Goal: Task Accomplishment & Management: Use online tool/utility

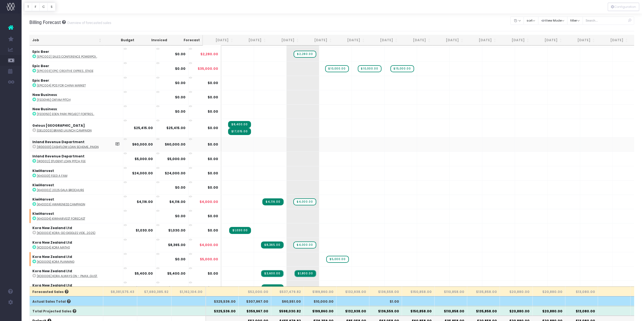
scroll to position [573, 0]
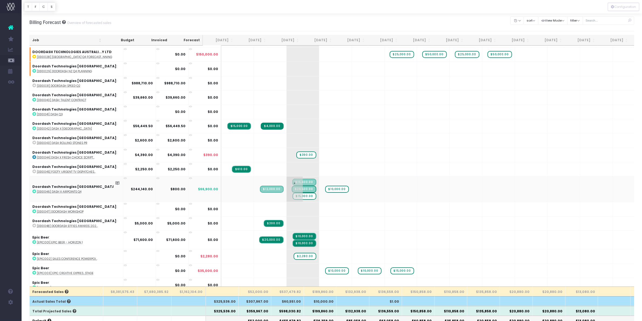
click at [296, 193] on span "$15,000.00" at bounding box center [304, 196] width 24 height 7
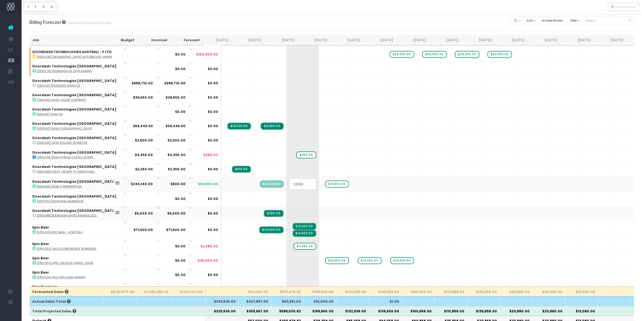
type input "0"
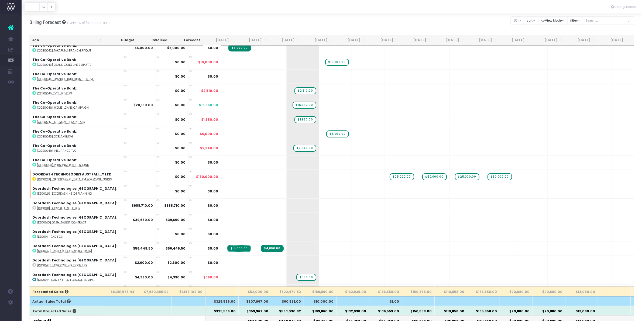
scroll to position [472, 0]
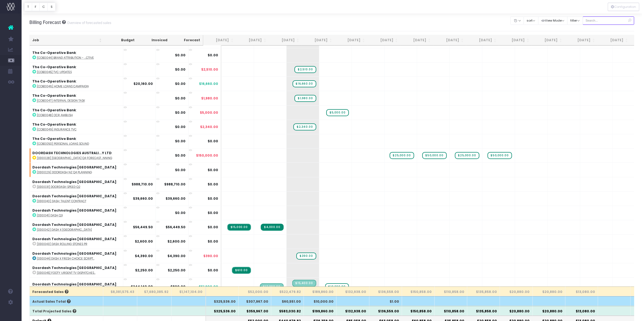
click at [595, 19] on input "text" at bounding box center [608, 20] width 52 height 8
type input "oxfam"
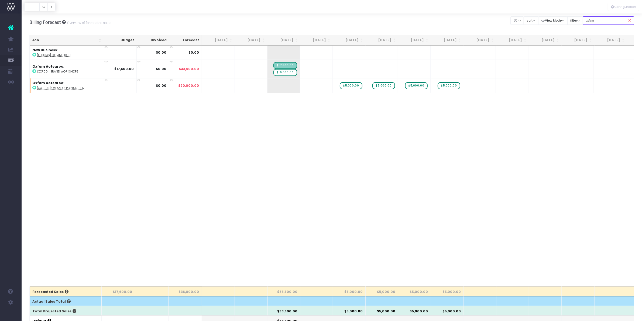
scroll to position [0, 0]
click at [283, 70] on span "+" at bounding box center [275, 69] width 16 height 18
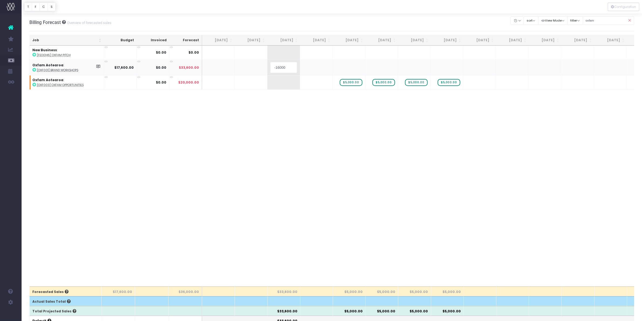
click at [325, 163] on body "Oh my... this is bad. [PERSON_NAME] wasn't able to load this page. Please conta…" at bounding box center [321, 160] width 642 height 321
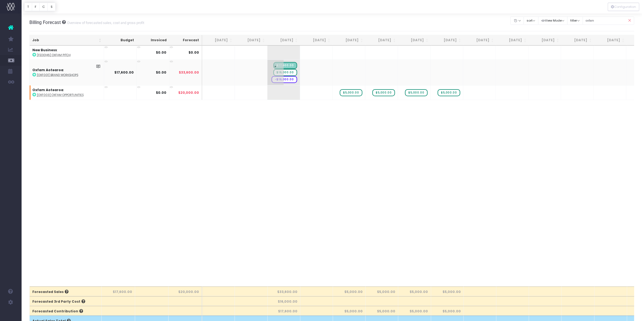
click at [289, 79] on span "-$16,000.00" at bounding box center [284, 79] width 26 height 7
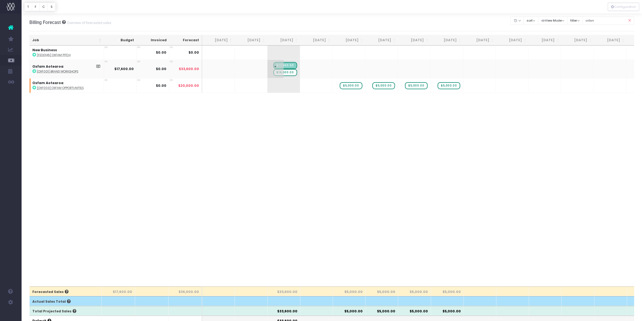
click at [289, 73] on span "$16,000.00" at bounding box center [285, 72] width 24 height 7
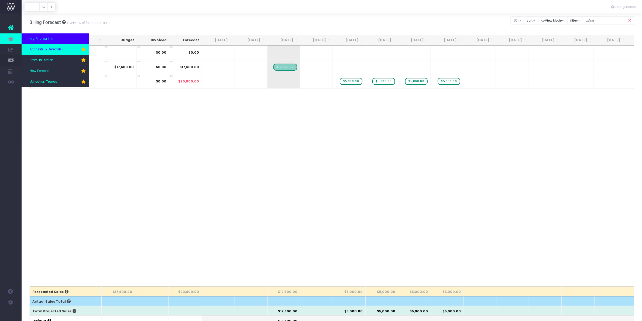
click at [42, 47] on link "Accruals & Deferrals" at bounding box center [55, 49] width 67 height 11
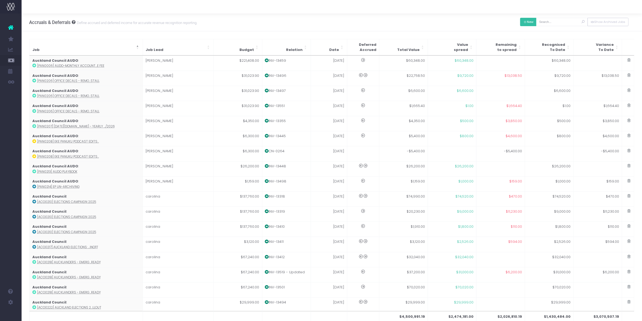
click at [528, 21] on button "New" at bounding box center [528, 22] width 16 height 8
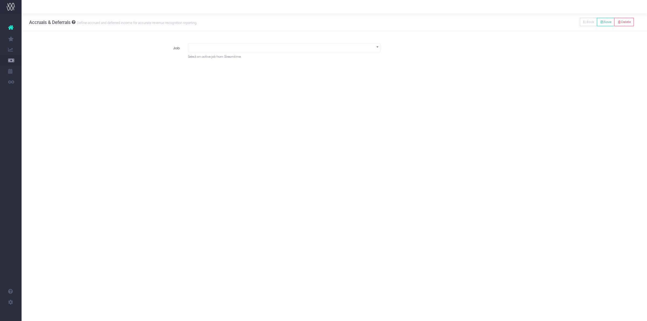
click at [351, 43] on span at bounding box center [284, 47] width 192 height 8
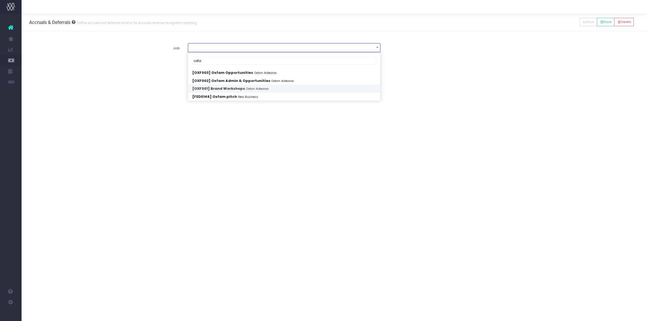
type input "oxfa"
select select "1917746"
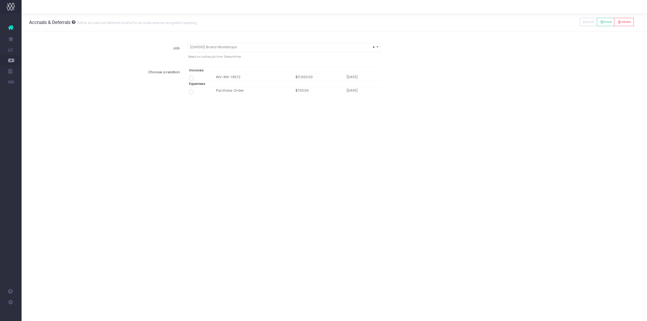
click at [192, 78] on span at bounding box center [191, 78] width 5 height 5
click at [197, 78] on input "radio" at bounding box center [199, 77] width 4 height 4
type input "Invoice INV-INV-13572 / 29 Sep 25 / $17,600.00"
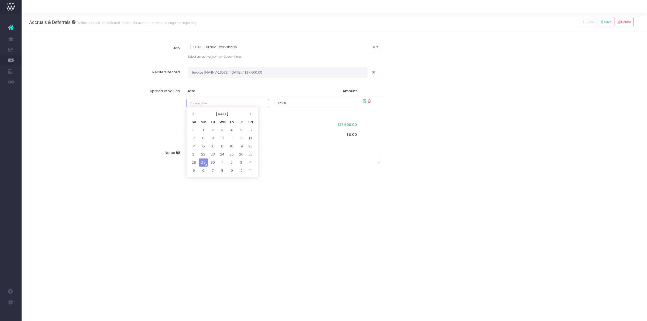
click at [236, 101] on input "text" at bounding box center [227, 103] width 83 height 8
click at [205, 162] on td "29" at bounding box center [203, 162] width 9 height 8
type input "September 29, 2025"
type input "16000"
drag, startPoint x: 507, startPoint y: 85, endPoint x: 536, endPoint y: 54, distance: 42.5
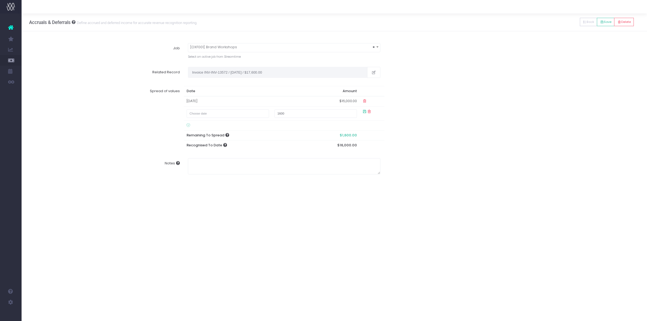
click at [507, 85] on div "Spread of values Date Amount 29 Sep 2025 $16,000.00 1600 Remaining To Spread $1…" at bounding box center [334, 118] width 618 height 72
click at [600, 26] on div "New Back Save Delete" at bounding box center [607, 21] width 54 height 11
click at [600, 22] on icon at bounding box center [602, 22] width 4 height 0
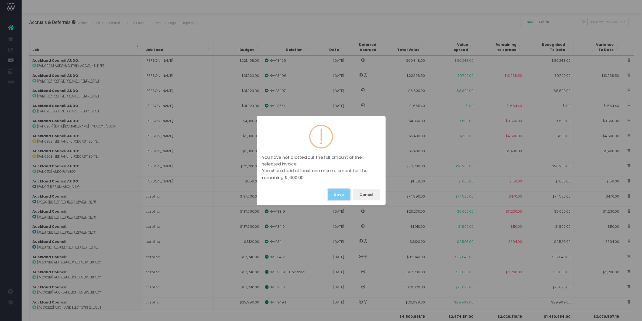
click at [337, 192] on button "Save" at bounding box center [338, 194] width 23 height 11
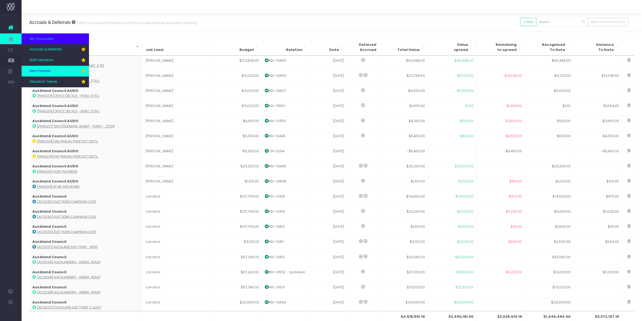
click at [48, 70] on span "New Forecast" at bounding box center [40, 71] width 21 height 5
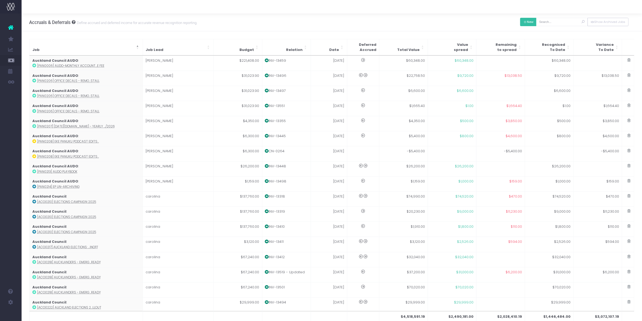
click at [525, 23] on button "New" at bounding box center [528, 22] width 16 height 8
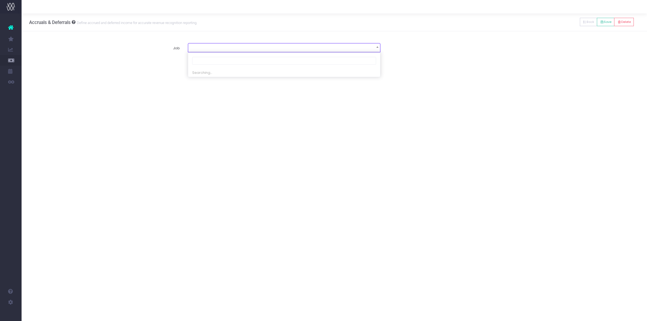
click at [223, 47] on span at bounding box center [284, 47] width 192 height 8
type input "mas0244"
select select "1560891"
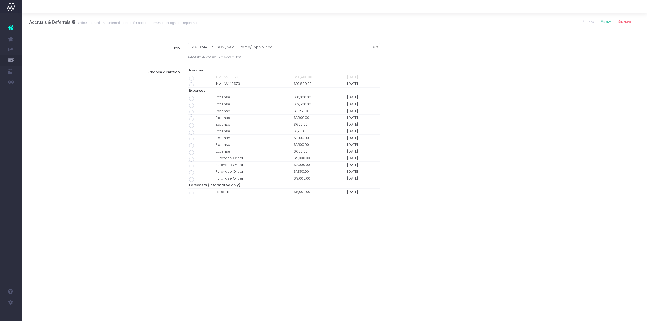
click at [191, 84] on span at bounding box center [191, 84] width 5 height 5
click at [197, 84] on input "radio" at bounding box center [199, 84] width 4 height 4
type input "Invoice INV-INV-13573 / 29 Sep 25 / $19,800.00"
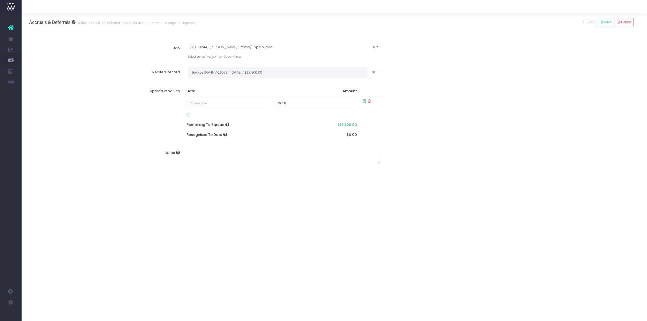
click at [256, 97] on td at bounding box center [228, 103] width 88 height 14
click at [257, 104] on input "text" at bounding box center [227, 103] width 83 height 8
drag, startPoint x: 137, startPoint y: 119, endPoint x: 146, endPoint y: 117, distance: 8.4
click at [140, 119] on label "Spread of values" at bounding box center [108, 113] width 150 height 54
click at [229, 102] on input "text" at bounding box center [227, 103] width 83 height 8
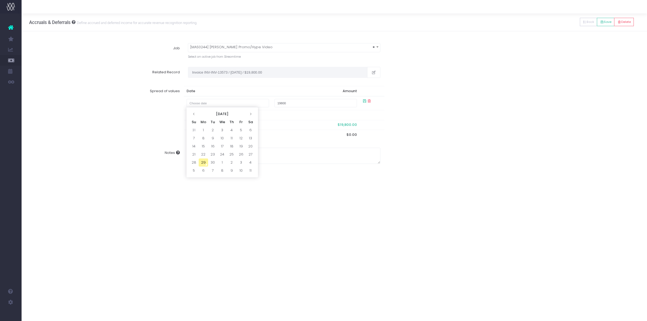
click at [206, 161] on td "29" at bounding box center [203, 162] width 9 height 8
type input "September 29, 2025"
type input "8000"
click at [600, 22] on icon at bounding box center [602, 22] width 4 height 0
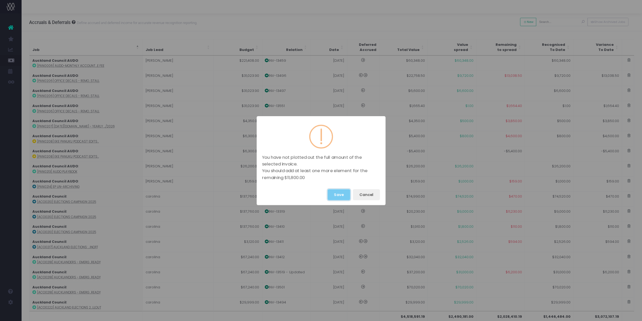
click at [338, 192] on button "Save" at bounding box center [338, 194] width 23 height 11
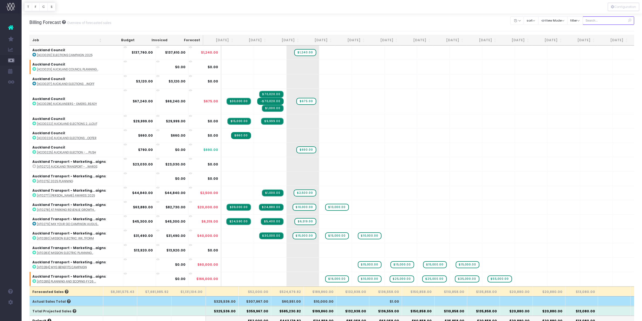
click at [596, 17] on input "text" at bounding box center [608, 20] width 52 height 8
type input "mas0244"
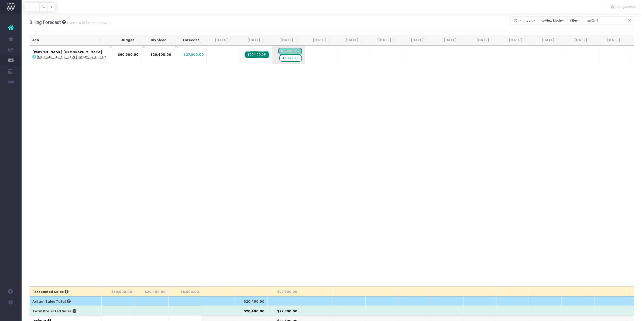
click at [445, 173] on div "Job Budget Invoiced Forecast Jul 25 Aug 25 Sep 25 Oct 25 Nov 25 Dec 25 Jan 26 F…" at bounding box center [331, 166] width 605 height 241
click at [291, 80] on div "Job Budget Invoiced Forecast Jul 25 Aug 25 Sep 25 Oct 25 Nov 25 Dec 25 Jan 26 F…" at bounding box center [331, 166] width 605 height 241
click at [283, 59] on span "$8,000.00" at bounding box center [290, 58] width 22 height 7
